Goal: Task Accomplishment & Management: Manage account settings

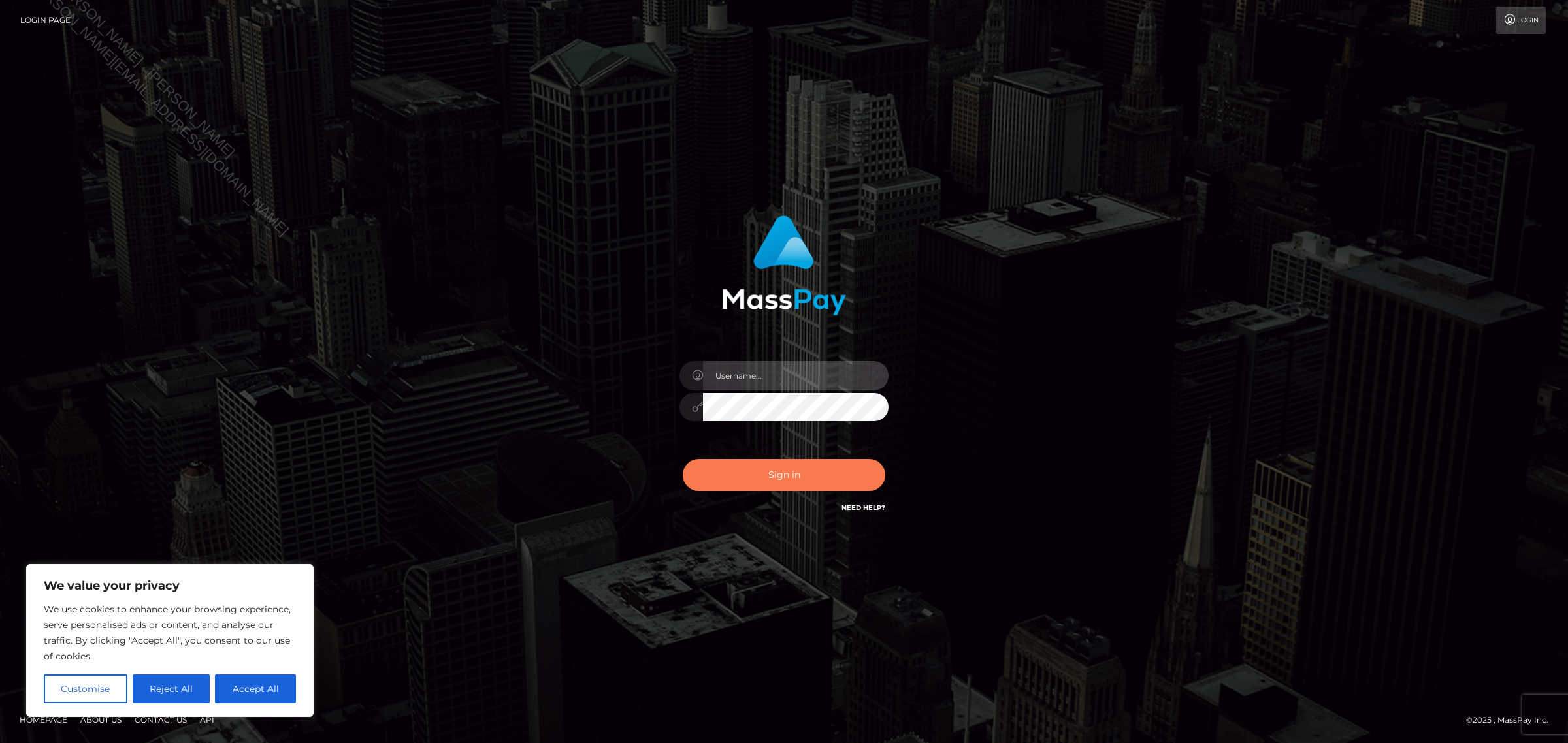
type input "[PERSON_NAME]"
click at [763, 482] on button "Sign in" at bounding box center [784, 475] width 203 height 32
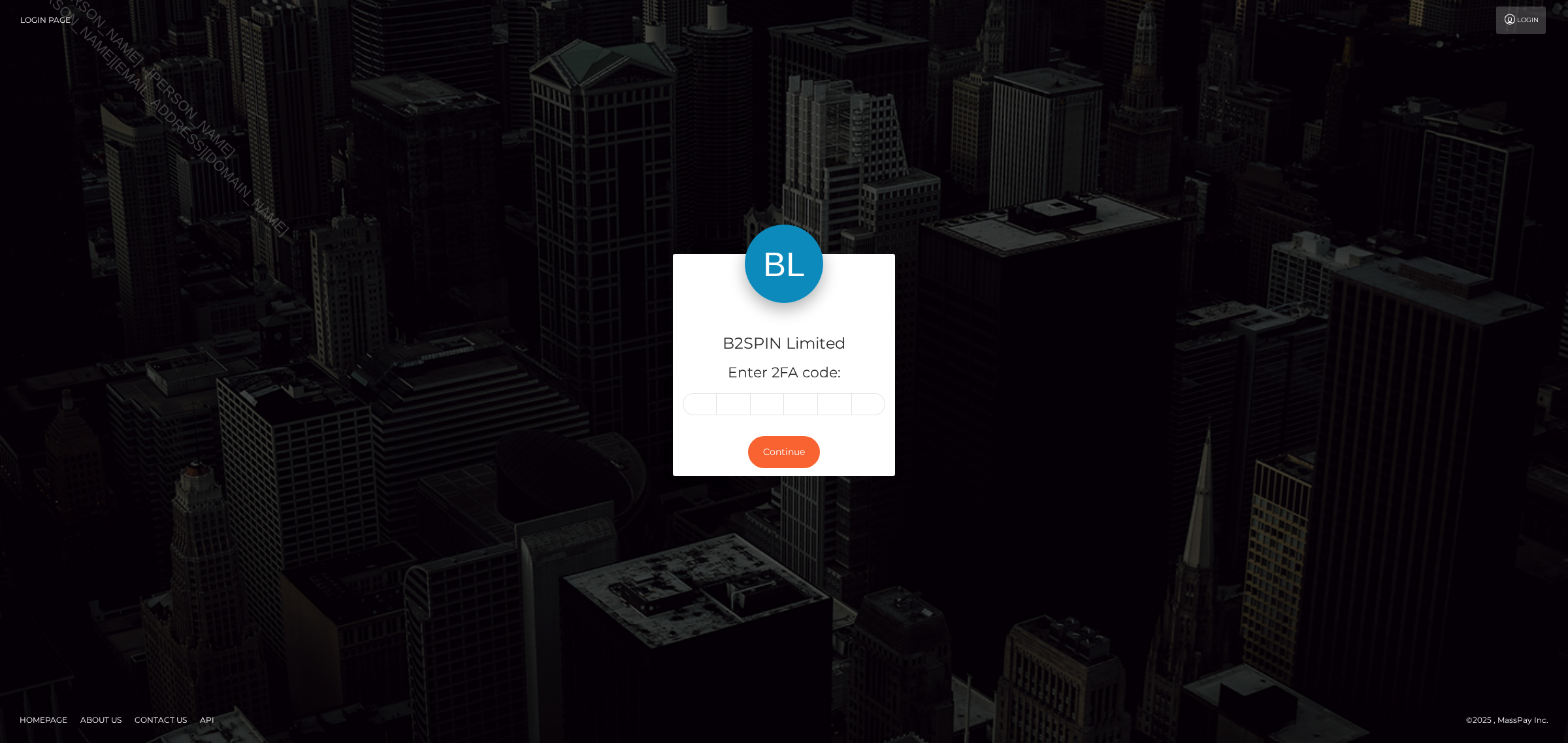
click at [710, 398] on input "text" at bounding box center [700, 404] width 34 height 22
type input "6"
type input "0"
type input "1"
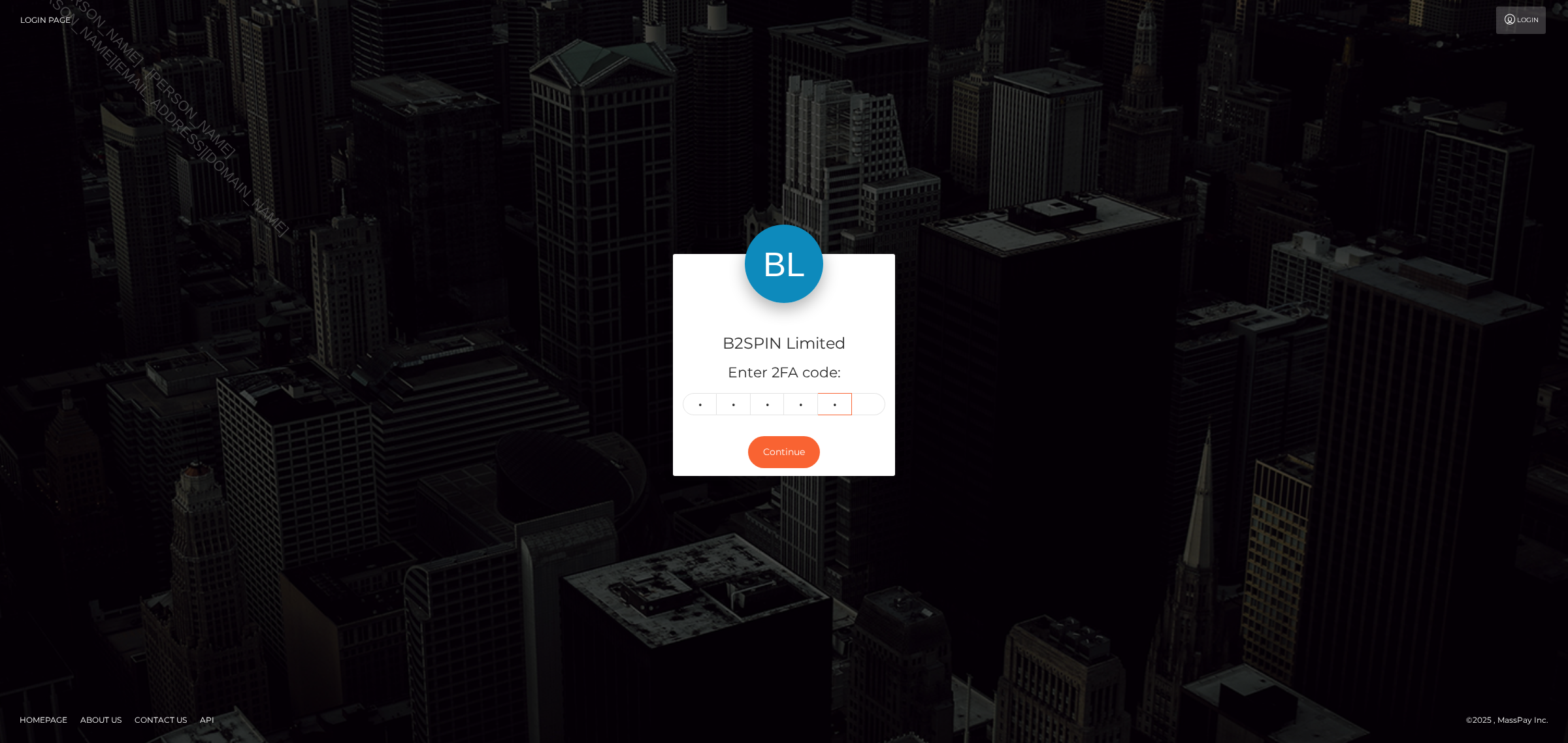
type input "9"
type input "8"
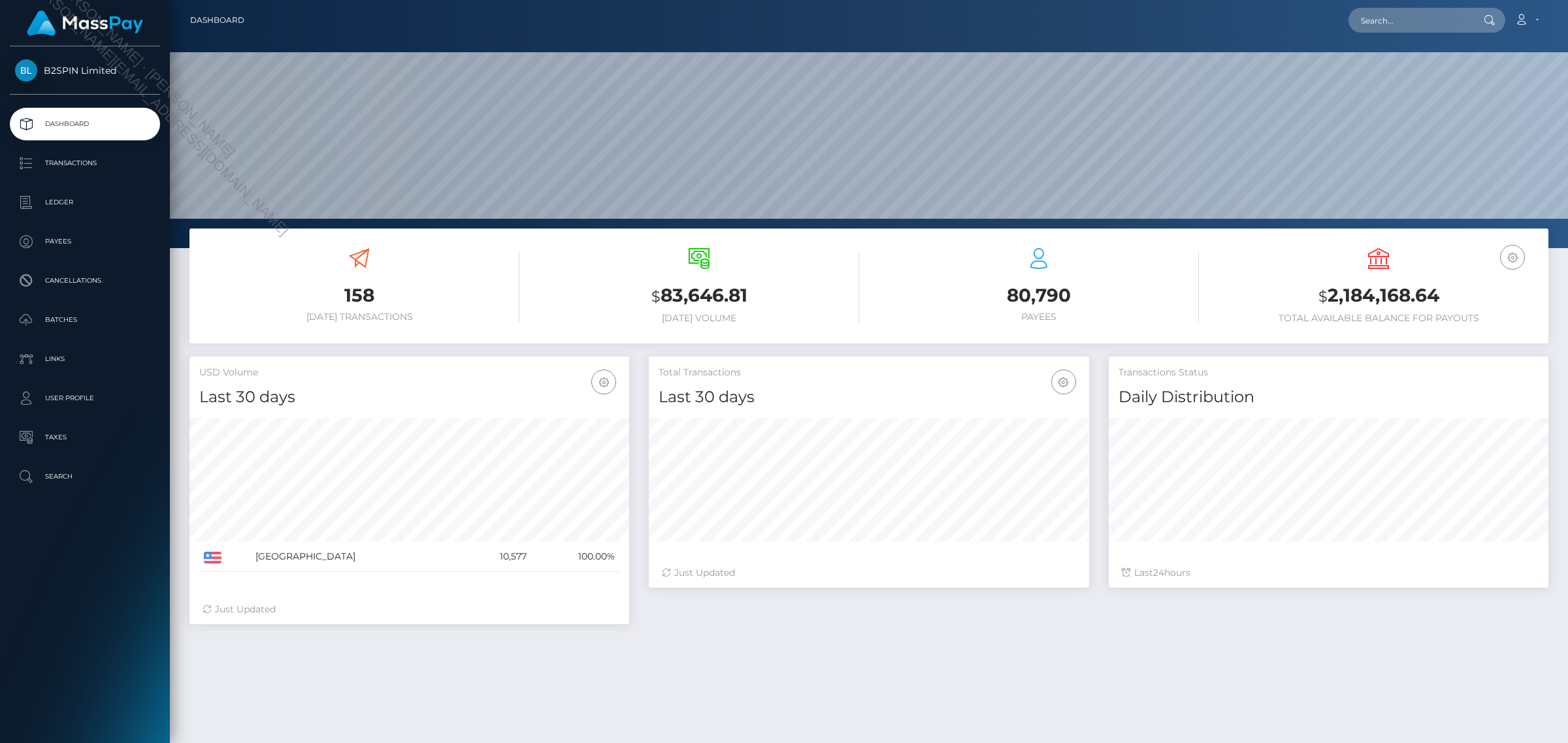
scroll to position [231, 439]
drag, startPoint x: 1455, startPoint y: 294, endPoint x: 1307, endPoint y: 290, distance: 148.1
click at [1307, 290] on h3 "$ 2,184,168.64" at bounding box center [1378, 296] width 320 height 26
copy h3 "$ 2,184,168.64"
